Goal: Information Seeking & Learning: Understand process/instructions

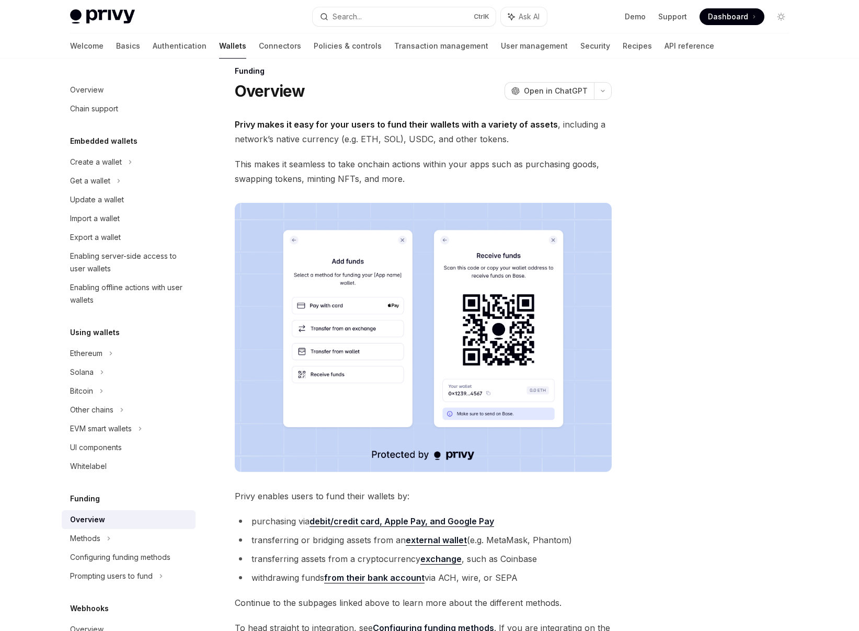
scroll to position [189, 0]
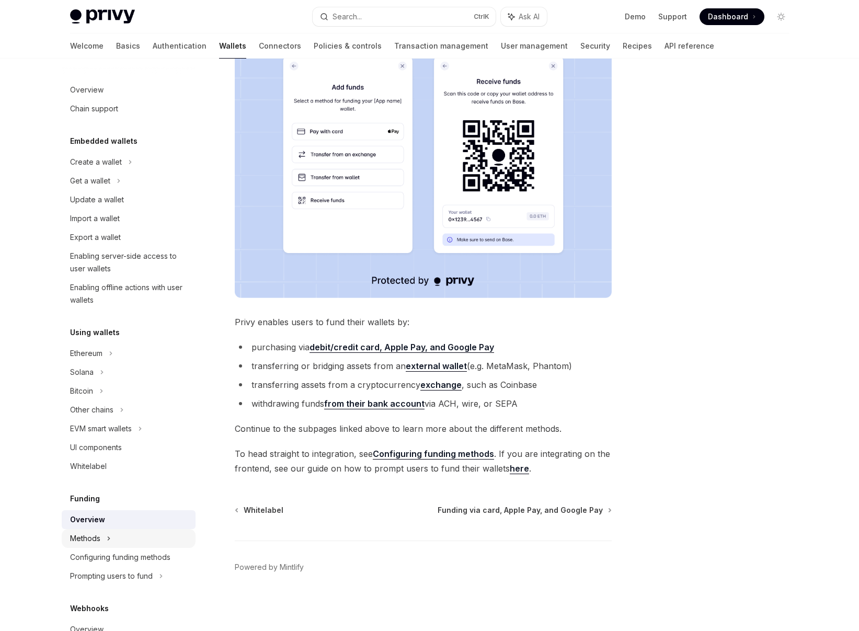
click at [96, 190] on div "Methods" at bounding box center [129, 180] width 134 height 19
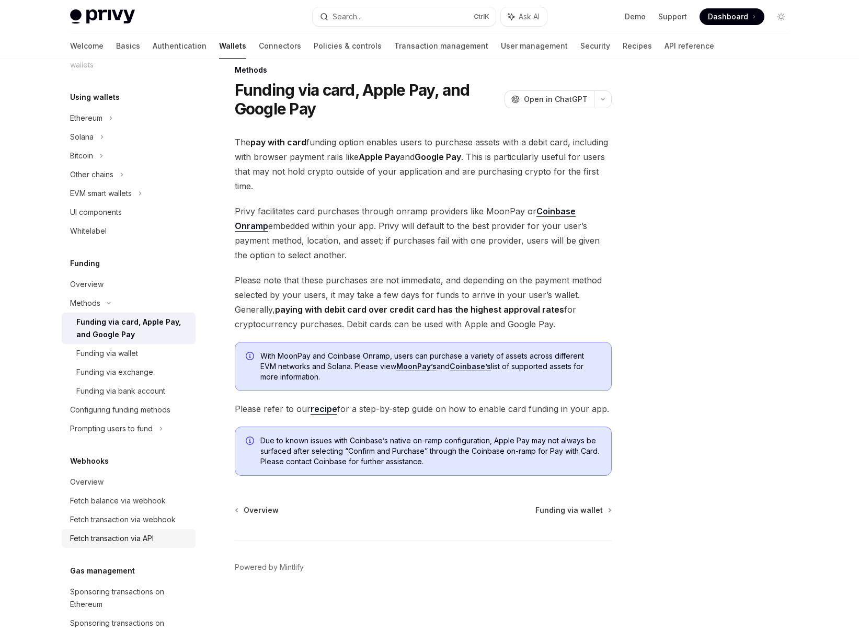
scroll to position [251, 0]
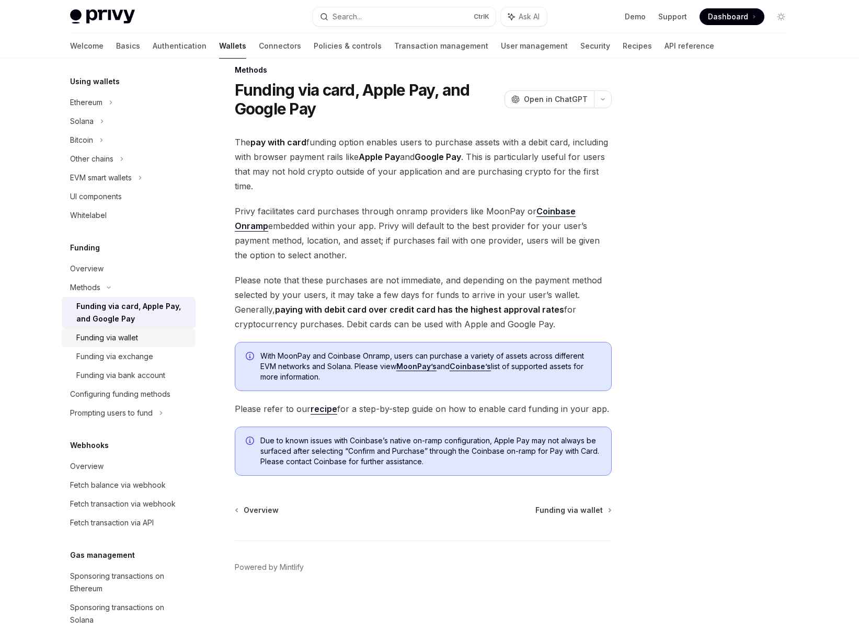
click at [123, 340] on div "Funding via wallet" at bounding box center [107, 337] width 62 height 13
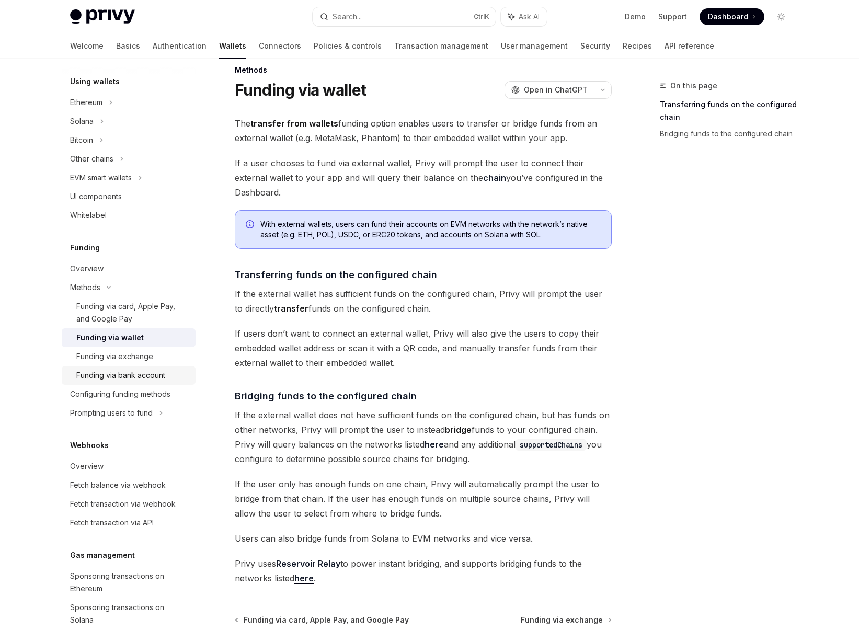
click at [129, 366] on link "Funding via bank account" at bounding box center [129, 375] width 134 height 19
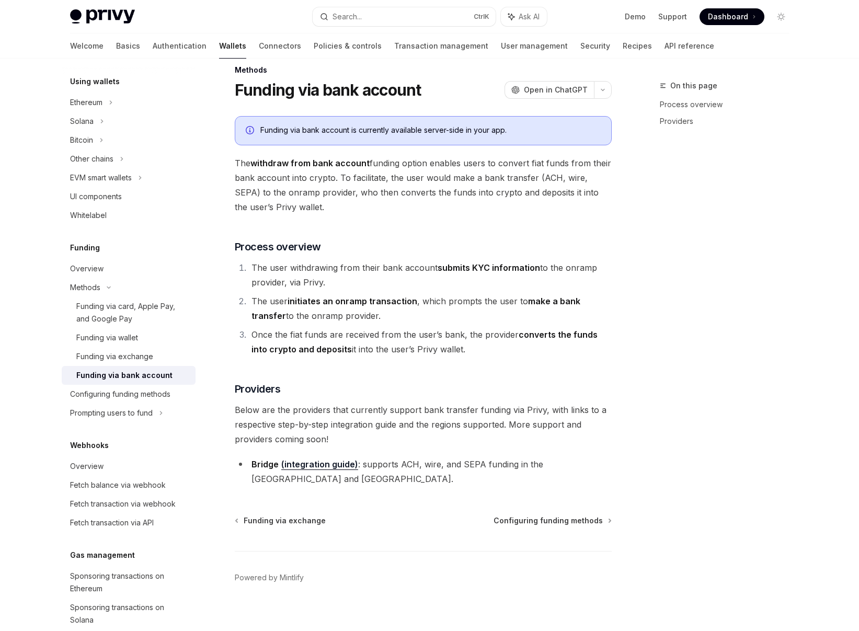
scroll to position [11, 0]
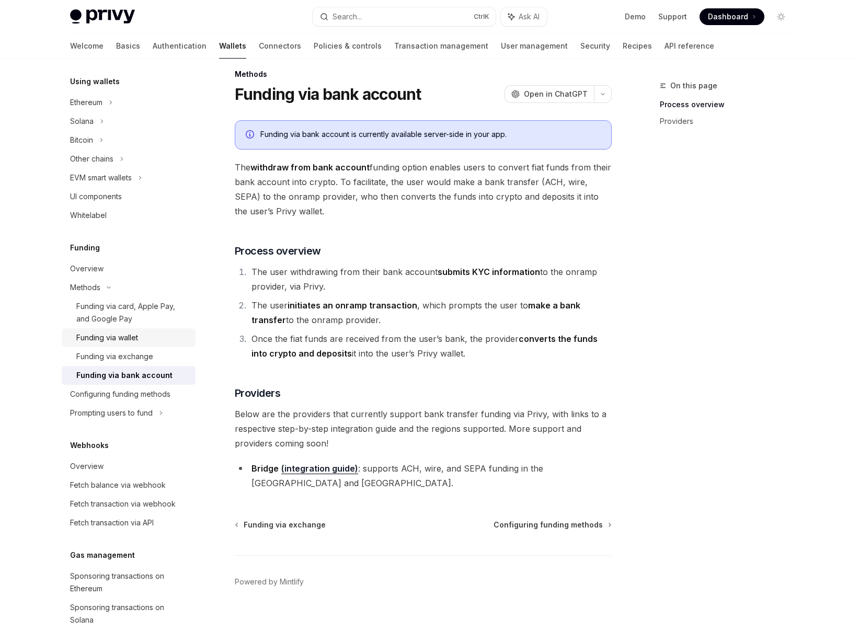
click at [136, 344] on link "Funding via wallet" at bounding box center [129, 337] width 134 height 19
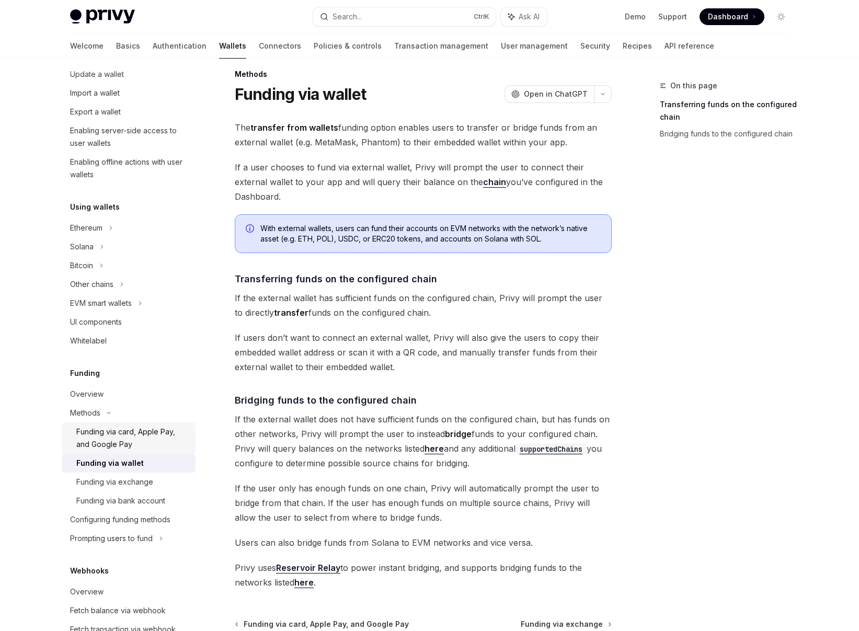
scroll to position [314, 0]
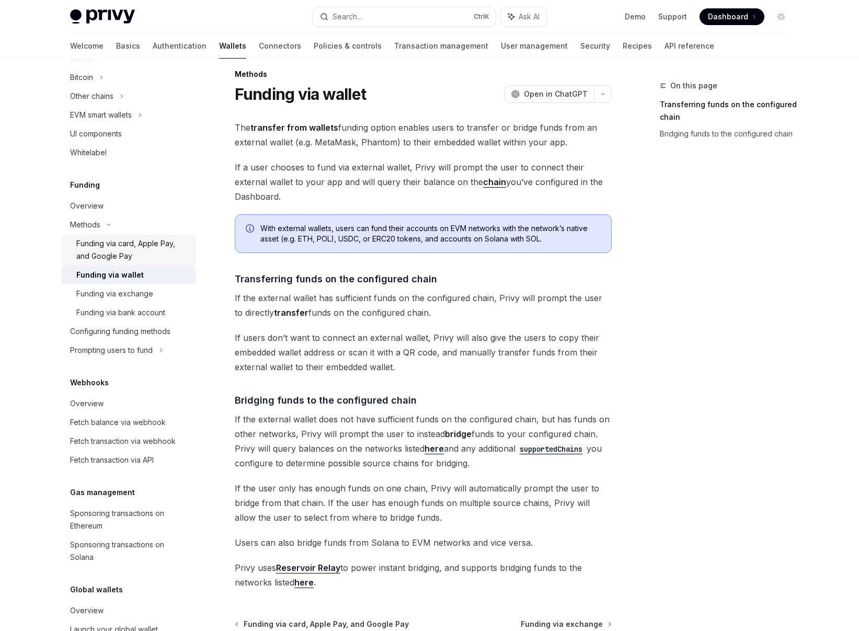
click at [154, 244] on div "Funding via card, Apple Pay, and Google Pay" at bounding box center [132, 249] width 113 height 25
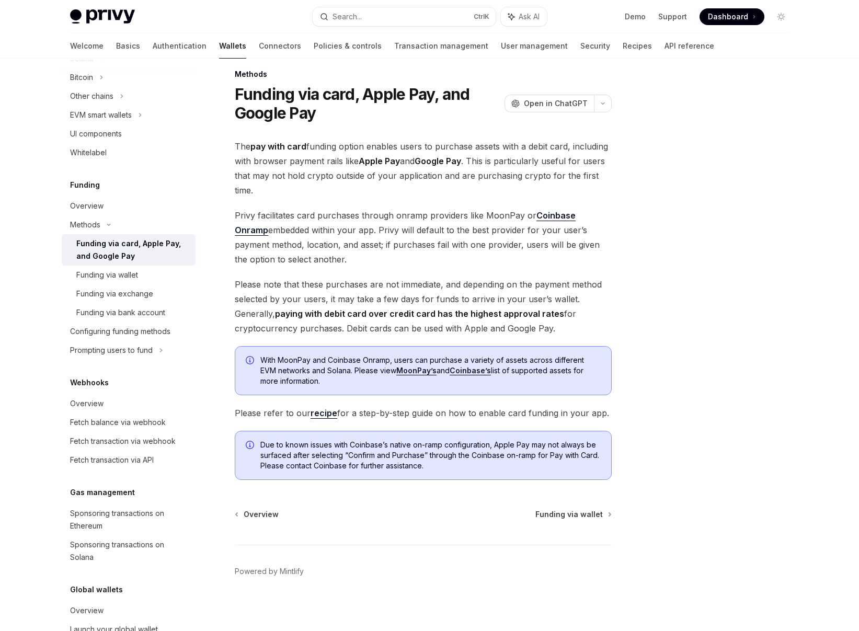
click at [318, 418] on link "recipe" at bounding box center [323, 413] width 27 height 11
type textarea "*"
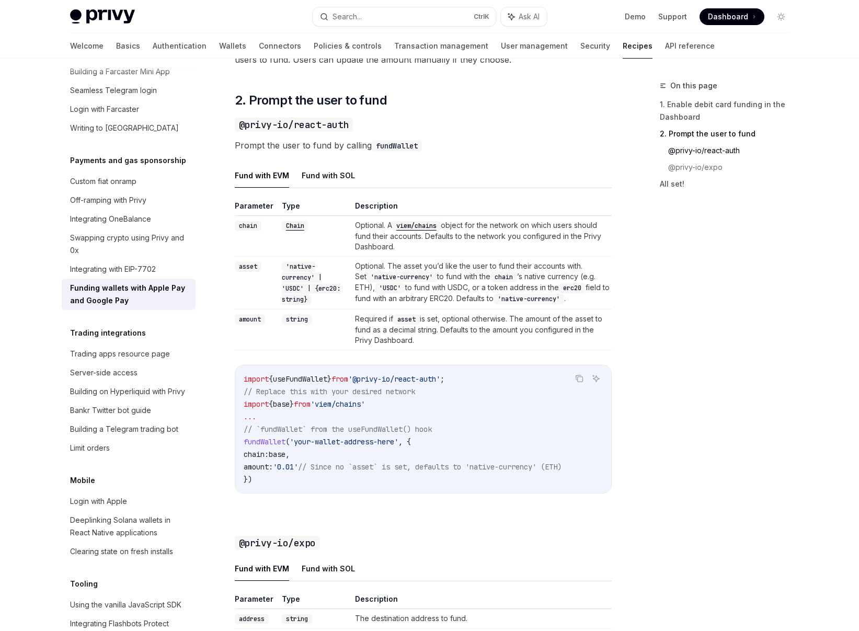
scroll to position [728, 0]
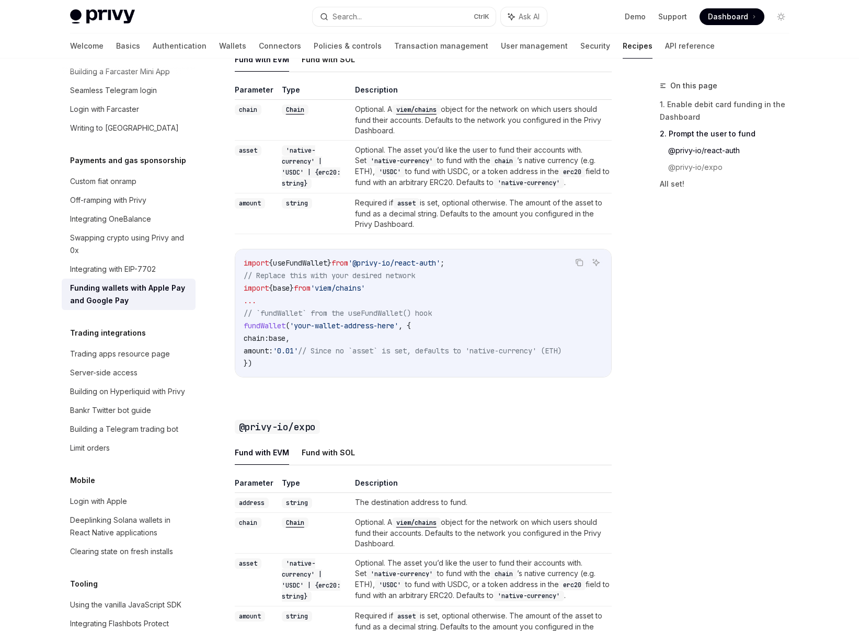
click at [801, 362] on div "Overview Authentication Enable SMS and WhatsApp login Guest accounts Use tokens…" at bounding box center [429, 199] width 769 height 1736
click at [783, 327] on div "On this page 1. Enable debit card funding in the Dashboard 2. Prompt the user t…" at bounding box center [718, 354] width 159 height 551
click at [805, 175] on div "Overview Authentication Enable SMS and WhatsApp login Guest accounts Use tokens…" at bounding box center [429, 199] width 769 height 1736
